Goal: Task Accomplishment & Management: Manage account settings

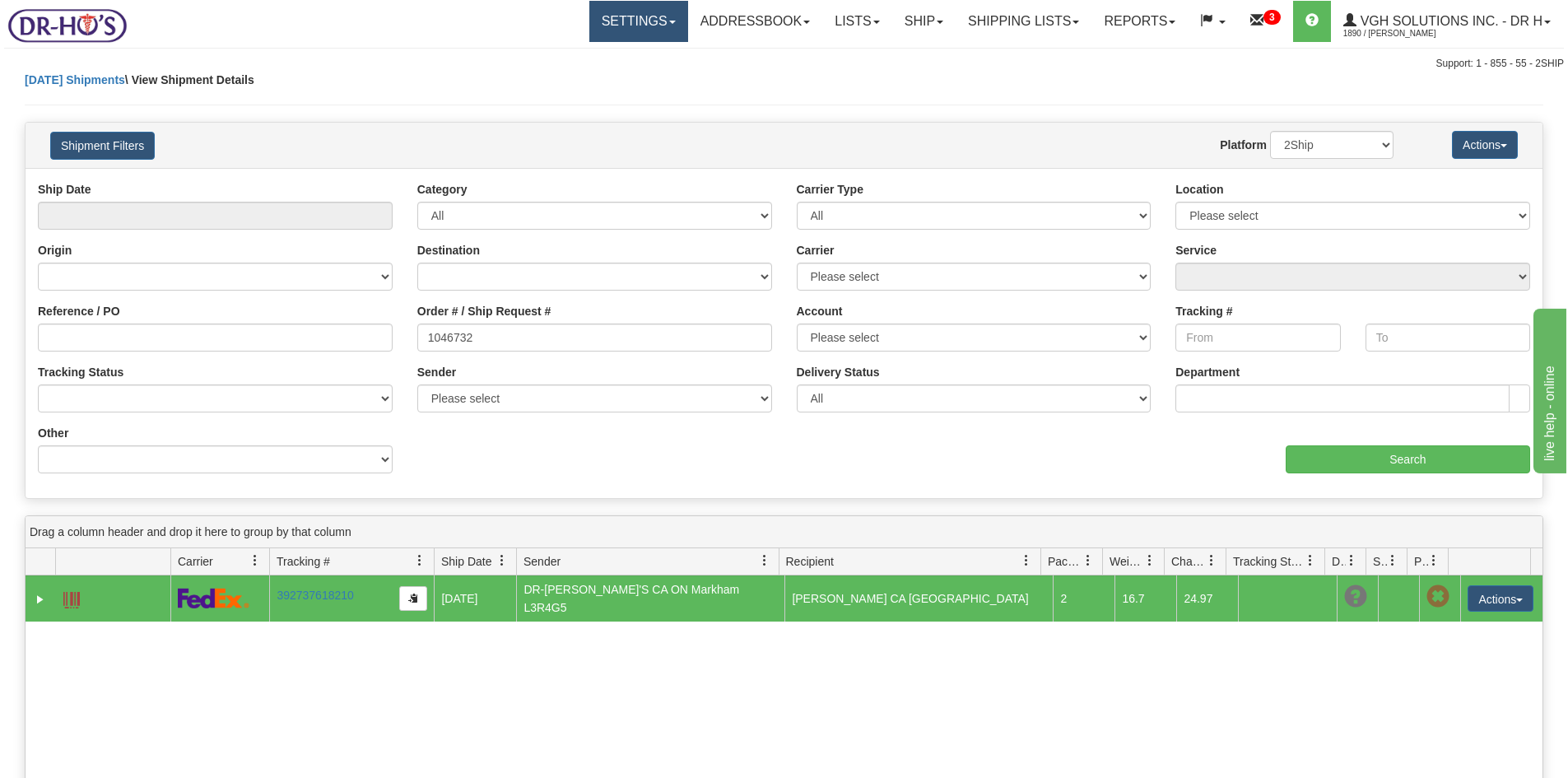
click at [622, 19] on link "Settings" at bounding box center [638, 21] width 98 height 41
click at [588, 57] on span "Shipping Preferences" at bounding box center [594, 58] width 110 height 13
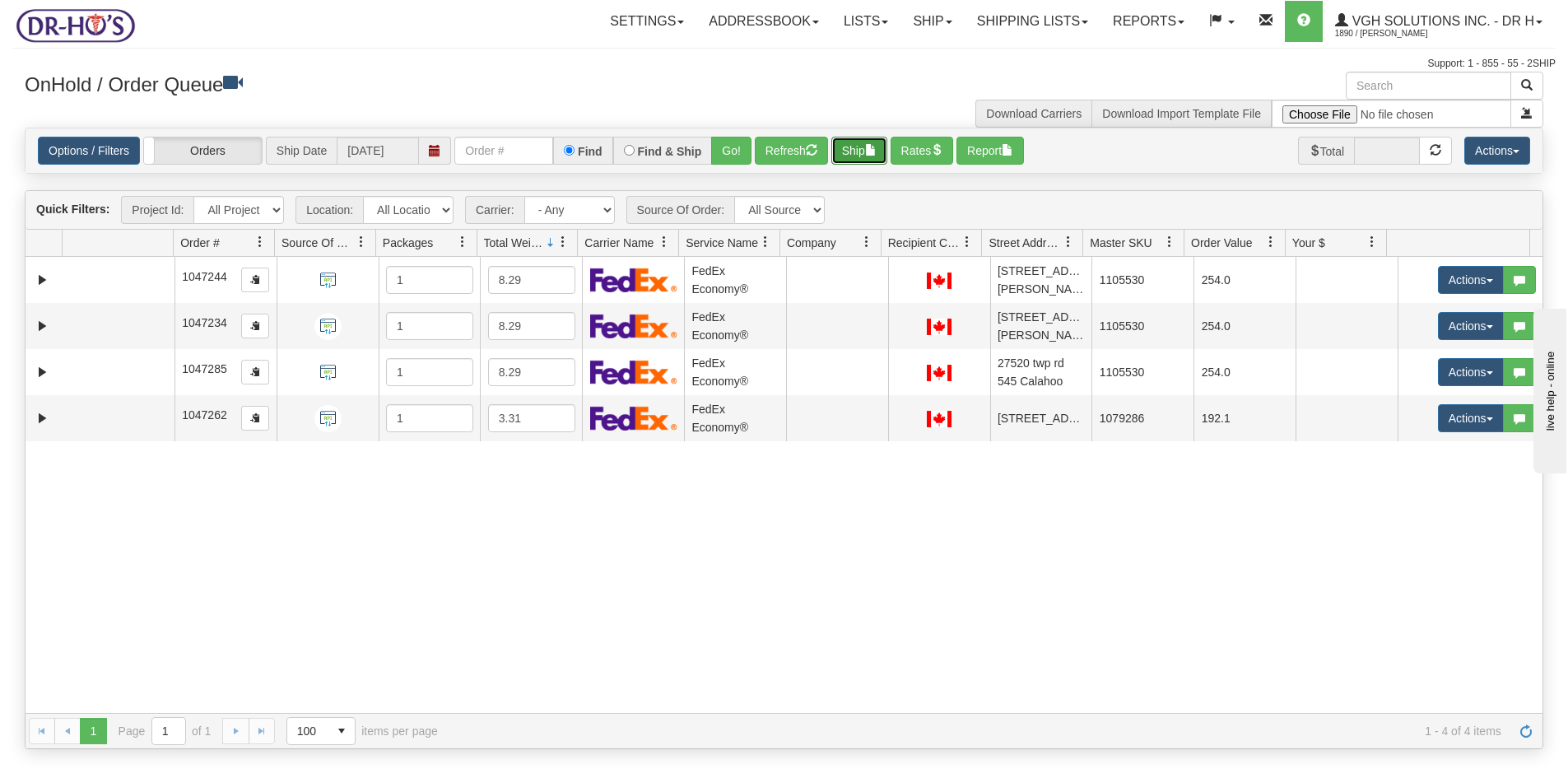
click at [860, 155] on button "Ship" at bounding box center [859, 150] width 56 height 28
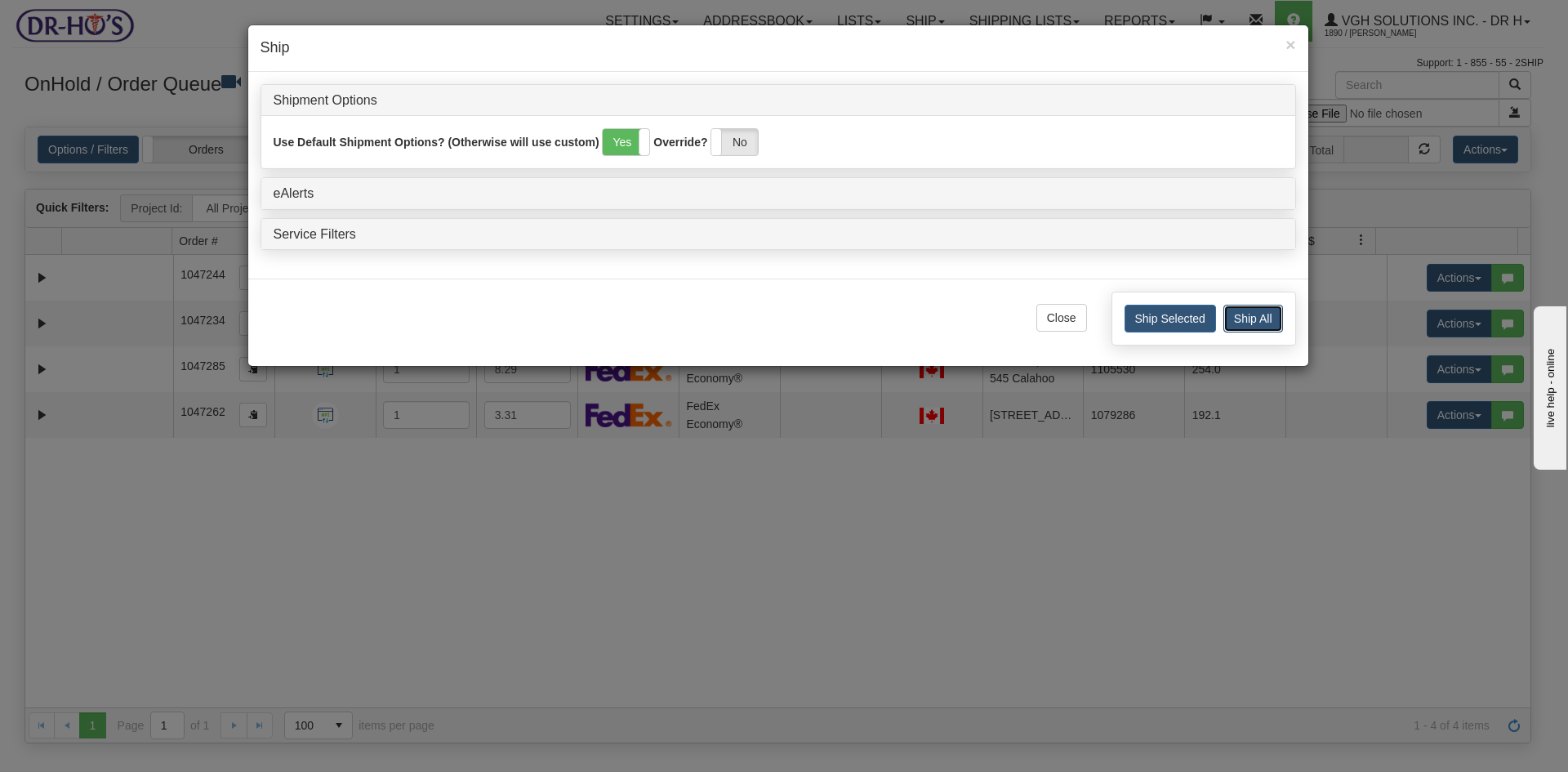
click at [1250, 316] on button "Ship All" at bounding box center [1253, 318] width 60 height 28
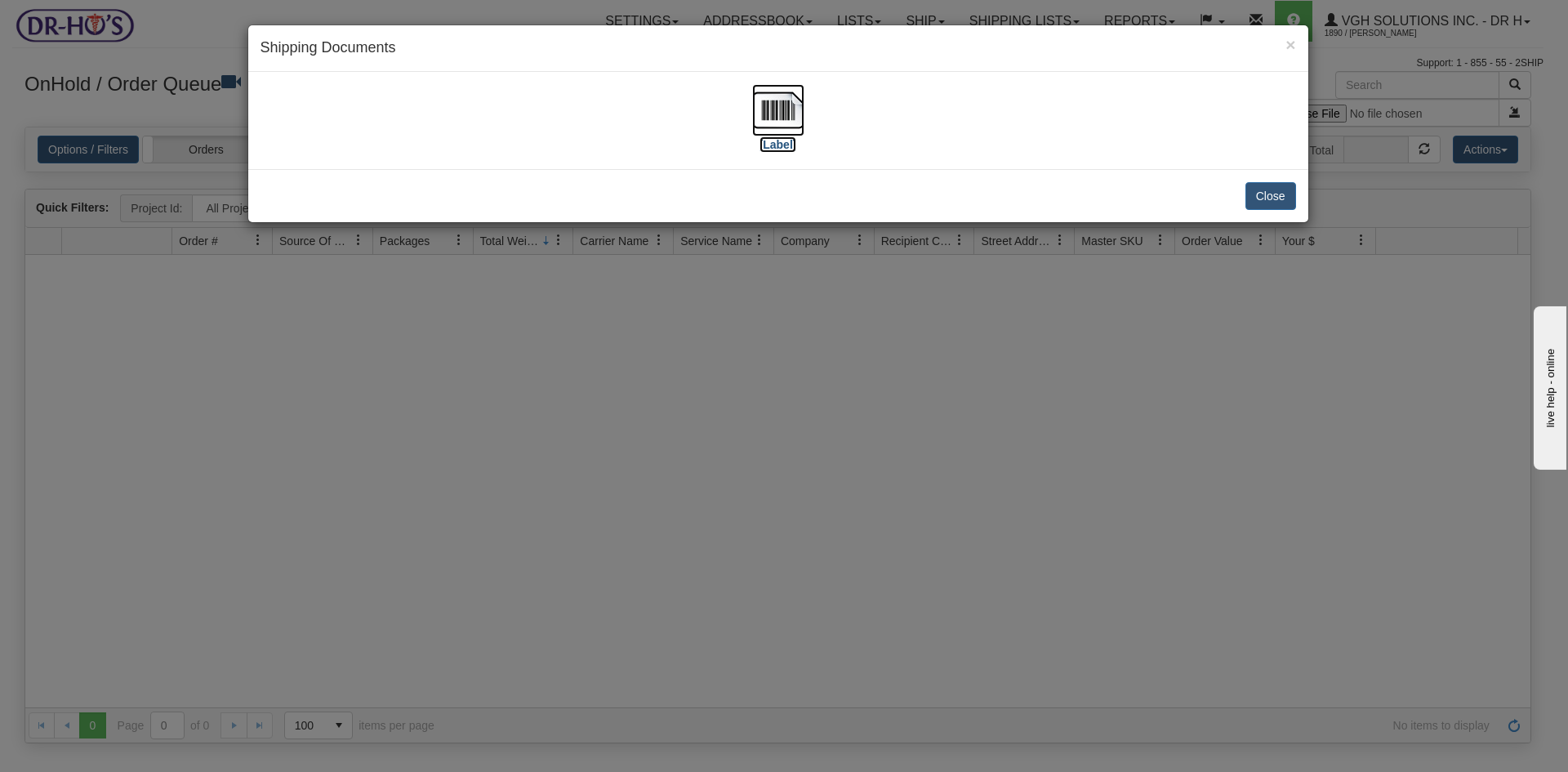
click at [794, 118] on img at bounding box center [779, 111] width 53 height 53
click at [1278, 196] on button "Close" at bounding box center [1271, 196] width 51 height 28
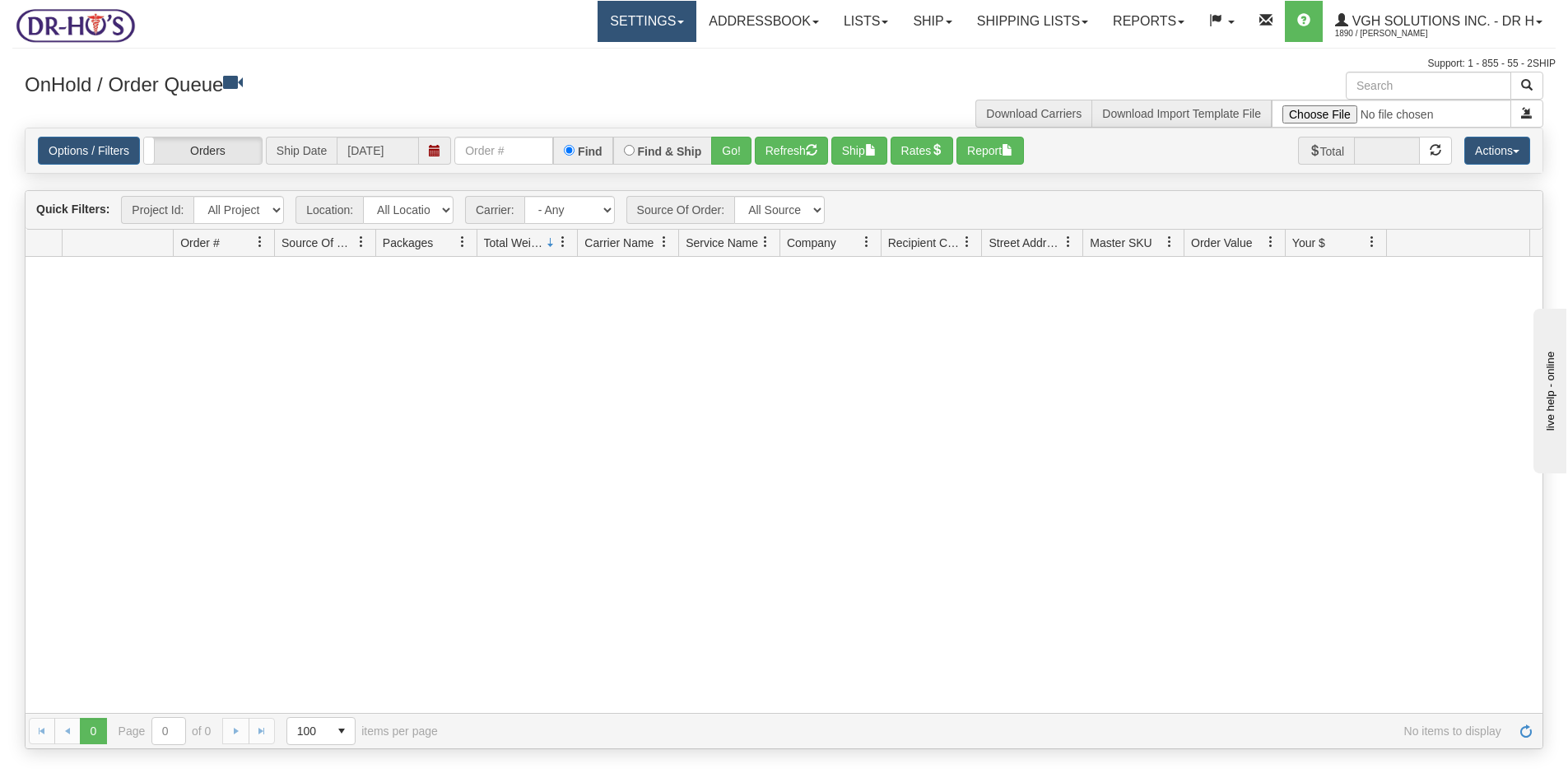
click at [631, 20] on link "Settings" at bounding box center [647, 21] width 98 height 41
click at [600, 52] on span "Shipping Preferences" at bounding box center [603, 58] width 110 height 13
